Goal: Transaction & Acquisition: Purchase product/service

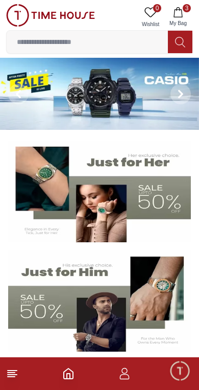
click at [63, 40] on input at bounding box center [87, 42] width 161 height 20
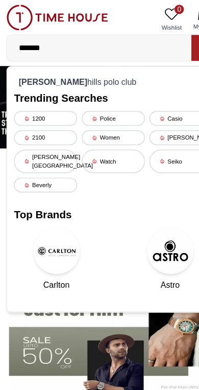
type input "*******"
click at [50, 69] on div "[PERSON_NAME] hills polo club" at bounding box center [100, 71] width 174 height 14
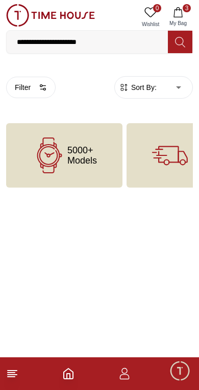
click at [180, 43] on icon at bounding box center [180, 42] width 10 height 12
click at [180, 40] on icon at bounding box center [180, 42] width 10 height 12
click at [181, 42] on icon at bounding box center [180, 42] width 10 height 12
click at [182, 41] on icon at bounding box center [180, 42] width 10 height 12
click at [35, 87] on button "Filter" at bounding box center [31, 87] width 50 height 21
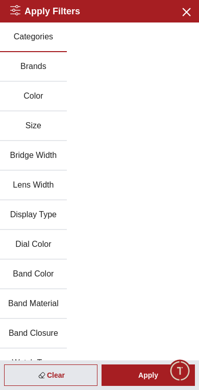
click at [25, 39] on button "Categories" at bounding box center [33, 37] width 67 height 30
click at [144, 375] on div "Apply" at bounding box center [148, 374] width 93 height 21
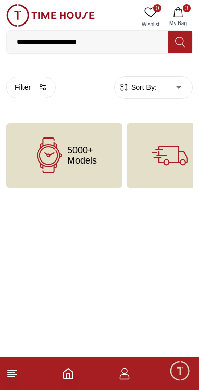
click at [151, 43] on input "**********" at bounding box center [87, 42] width 161 height 20
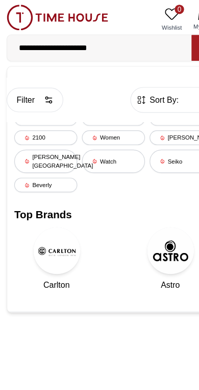
click at [32, 135] on div "[PERSON_NAME][GEOGRAPHIC_DATA]" at bounding box center [40, 141] width 55 height 20
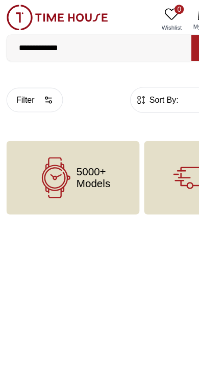
click at [69, 46] on input "**********" at bounding box center [87, 42] width 161 height 20
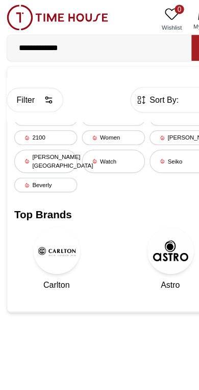
click at [91, 116] on div "Women" at bounding box center [99, 120] width 55 height 13
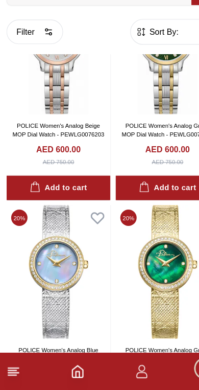
scroll to position [593, 0]
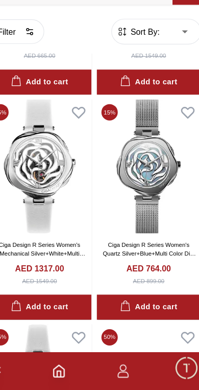
scroll to position [2343, 1]
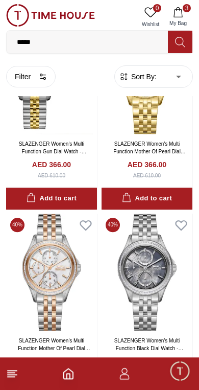
scroll to position [10227, 0]
